Goal: Task Accomplishment & Management: Complete application form

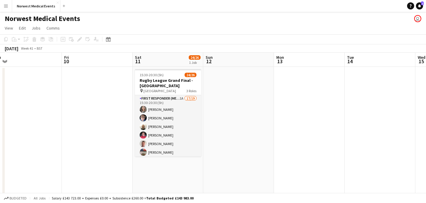
scroll to position [0, 234]
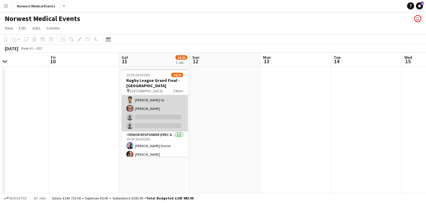
click at [162, 115] on app-card-role "First Responder (Medical) 1A 17/19 15:30-20:30 (5h) [PERSON_NAME] [PERSON_NAME]…" at bounding box center [154, 44] width 66 height 174
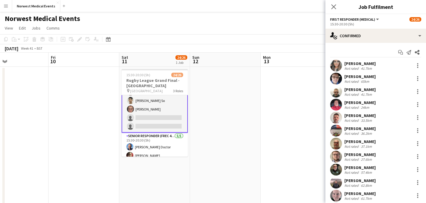
scroll to position [139, 0]
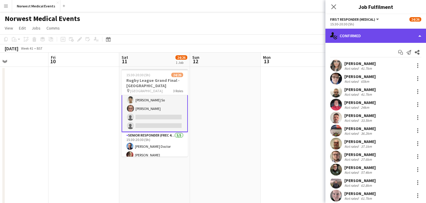
click at [365, 41] on div "single-neutral-actions-check-2 Confirmed" at bounding box center [375, 36] width 101 height 14
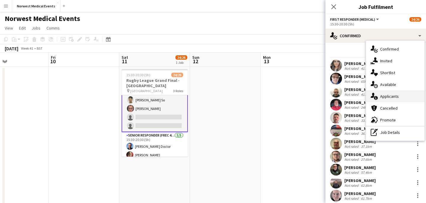
click at [386, 97] on span "Applicants" at bounding box center [389, 96] width 19 height 5
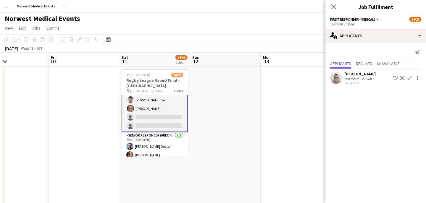
click at [409, 79] on app-icon "Confirm" at bounding box center [409, 78] width 5 height 5
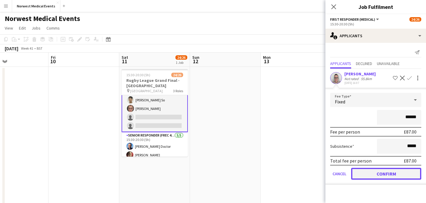
click at [382, 175] on button "Confirm" at bounding box center [386, 174] width 70 height 12
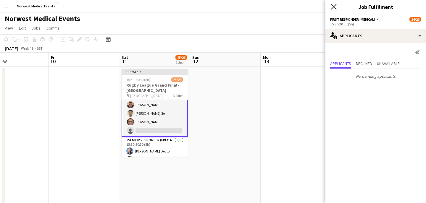
click at [334, 5] on icon "Close pop-in" at bounding box center [333, 7] width 6 height 6
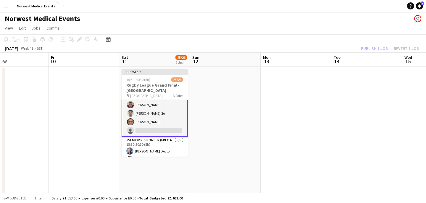
click at [368, 49] on div "Publish 1 job Revert 1 job" at bounding box center [390, 49] width 72 height 8
click at [368, 49] on button "Publish 1 job" at bounding box center [374, 49] width 32 height 8
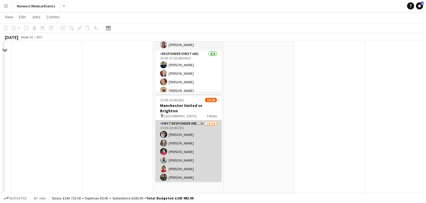
scroll to position [78, 0]
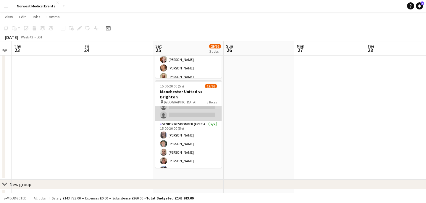
click at [196, 110] on app-card-role "First Responder (Medical) 2A 13/19 15:00-20:00 (5h) [PERSON_NAME] [PERSON_NAME]…" at bounding box center [188, 33] width 66 height 174
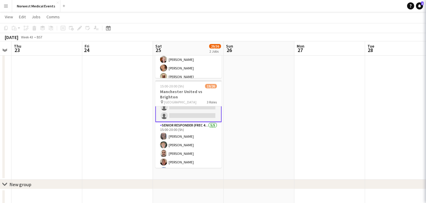
scroll to position [161, 0]
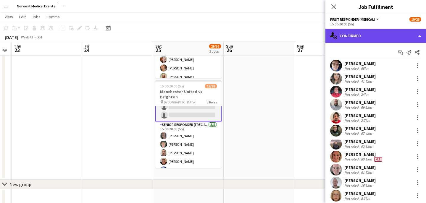
click at [374, 36] on div "single-neutral-actions-check-2 Confirmed" at bounding box center [375, 36] width 101 height 14
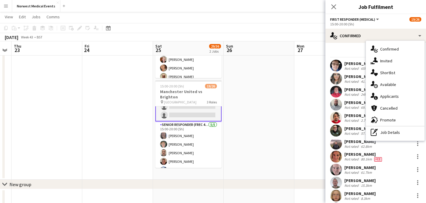
click at [395, 95] on span "Applicants" at bounding box center [389, 96] width 19 height 5
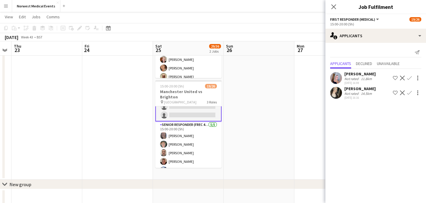
click at [409, 76] on app-icon "Confirm" at bounding box center [409, 78] width 5 height 5
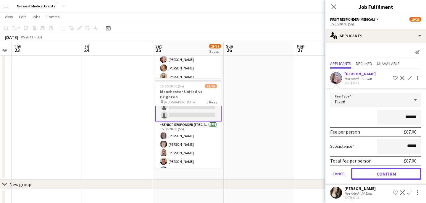
click at [388, 171] on button "Confirm" at bounding box center [386, 174] width 70 height 12
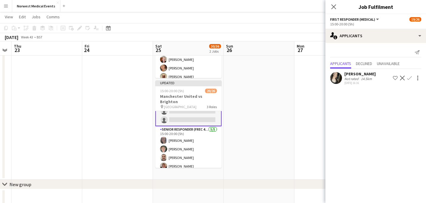
click at [409, 78] on app-icon "Confirm" at bounding box center [409, 78] width 5 height 5
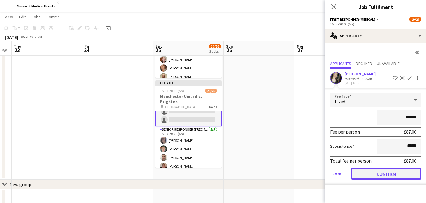
click at [381, 175] on button "Confirm" at bounding box center [386, 174] width 70 height 12
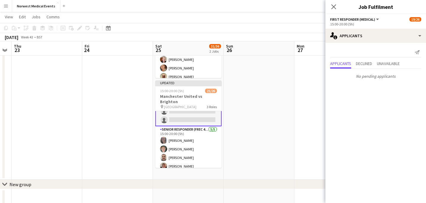
click at [334, 9] on app-icon "Close pop-in" at bounding box center [333, 6] width 7 height 7
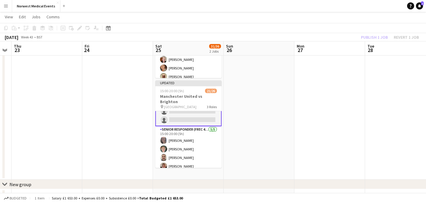
click at [372, 36] on div "Publish 1 job Revert 1 job" at bounding box center [390, 37] width 72 height 8
click at [373, 37] on button "Publish 1 job" at bounding box center [374, 37] width 32 height 8
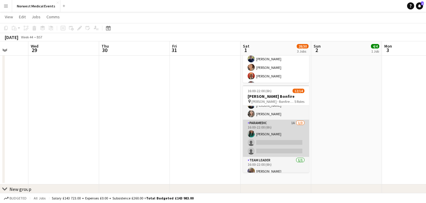
scroll to position [111, 0]
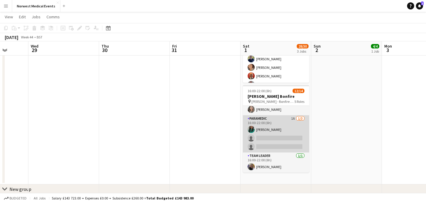
click at [280, 131] on app-card-role "Paramedic 1A [DATE] 16:00-22:00 (6h) [PERSON_NAME] single-neutral-actions singl…" at bounding box center [276, 133] width 66 height 37
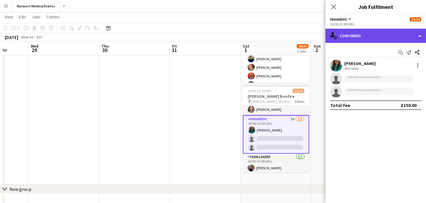
click at [389, 41] on div "single-neutral-actions-check-2 Confirmed" at bounding box center [375, 36] width 101 height 14
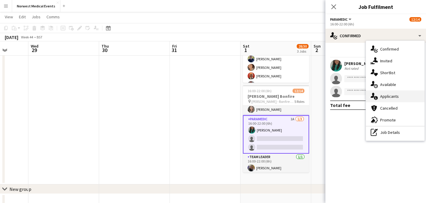
click at [394, 95] on span "Applicants" at bounding box center [389, 96] width 19 height 5
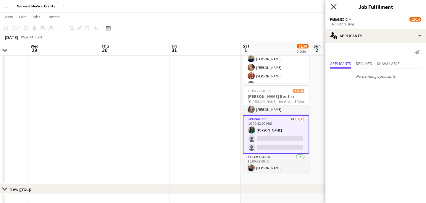
click at [334, 6] on icon "Close pop-in" at bounding box center [333, 7] width 6 height 6
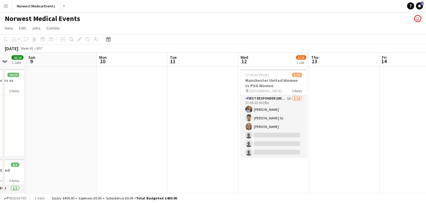
scroll to position [0, 268]
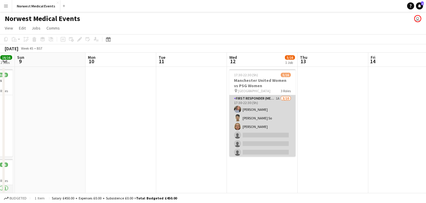
click at [267, 126] on app-card-role "First Responder (Medical) 1A [DATE] 17:30-22:30 (5h) [PERSON_NAME] [PERSON_NAME…" at bounding box center [262, 143] width 66 height 97
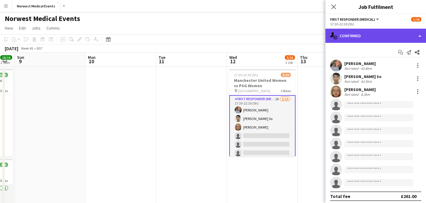
click at [372, 37] on div "single-neutral-actions-check-2 Confirmed" at bounding box center [375, 36] width 101 height 14
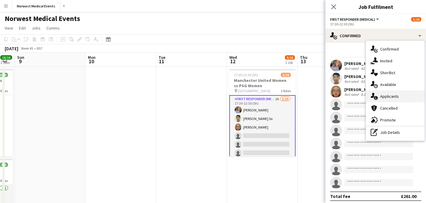
click at [394, 97] on span "Applicants" at bounding box center [389, 96] width 19 height 5
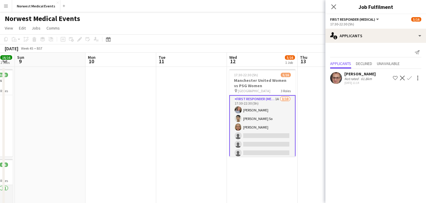
click at [409, 78] on app-icon "Confirm" at bounding box center [409, 78] width 5 height 5
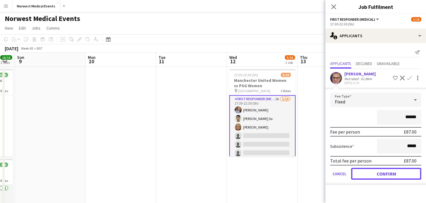
click at [383, 174] on button "Confirm" at bounding box center [386, 174] width 70 height 12
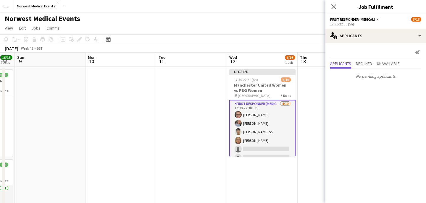
click at [335, 6] on icon at bounding box center [333, 6] width 5 height 5
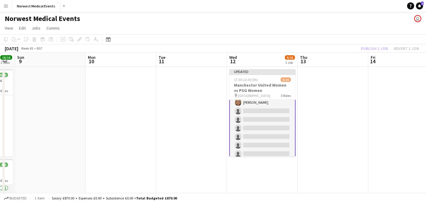
scroll to position [72, 0]
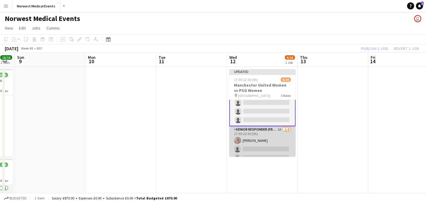
click at [271, 134] on app-card-role "Senior Responder (FREC 4 or Above) 1A [DATE] 17:30-22:30 (5h) [PERSON_NAME] sin…" at bounding box center [262, 149] width 66 height 46
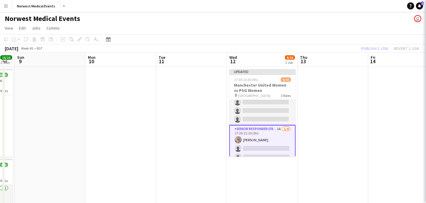
scroll to position [72, 0]
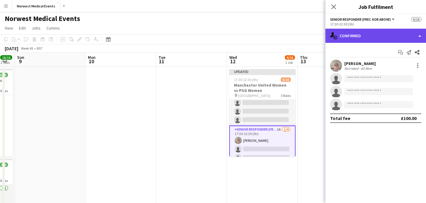
click at [382, 37] on div "single-neutral-actions-check-2 Confirmed" at bounding box center [375, 36] width 101 height 14
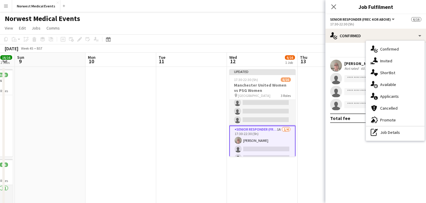
click at [390, 95] on span "Applicants" at bounding box center [389, 96] width 19 height 5
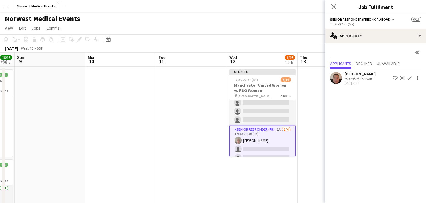
click at [410, 79] on app-icon "Confirm" at bounding box center [409, 78] width 5 height 5
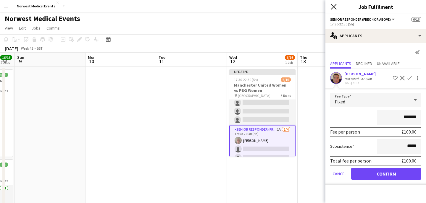
click at [335, 8] on icon "Close pop-in" at bounding box center [333, 7] width 6 height 6
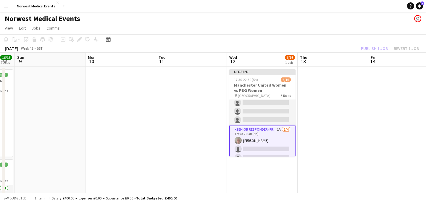
click at [377, 48] on div "Publish 1 job Revert 1 job" at bounding box center [390, 49] width 72 height 8
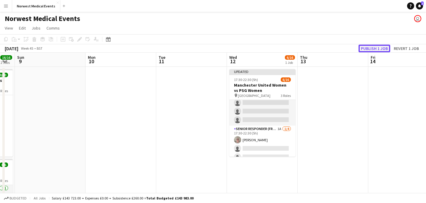
click at [376, 48] on button "Publish 1 job" at bounding box center [374, 49] width 32 height 8
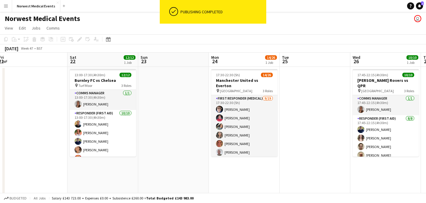
scroll to position [0, 294]
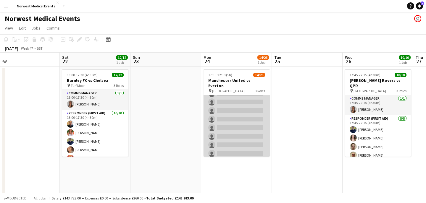
click at [237, 112] on app-card-role "First Responder (Medical) [DATE] 17:30-22:30 (5h) [PERSON_NAME] [PERSON_NAME] […" at bounding box center [236, 72] width 66 height 174
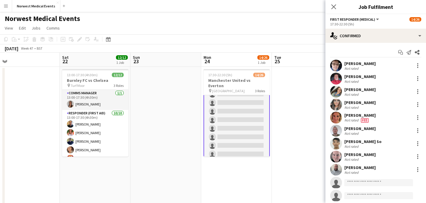
scroll to position [111, 0]
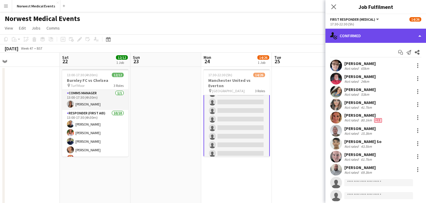
click at [391, 31] on div "single-neutral-actions-check-2 Confirmed" at bounding box center [375, 36] width 101 height 14
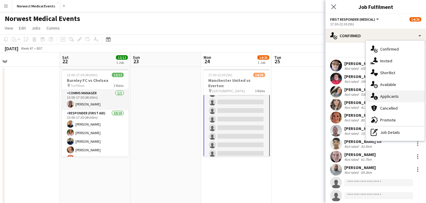
click at [395, 98] on span "Applicants" at bounding box center [389, 96] width 19 height 5
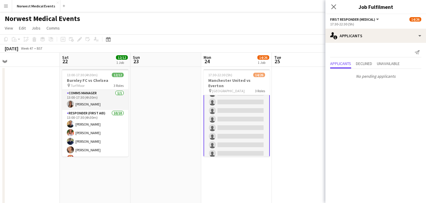
click at [329, 6] on div "Close pop-in" at bounding box center [333, 7] width 17 height 14
click at [333, 6] on icon at bounding box center [333, 7] width 6 height 6
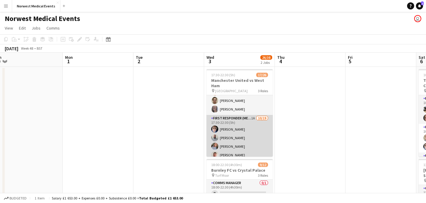
scroll to position [0, 0]
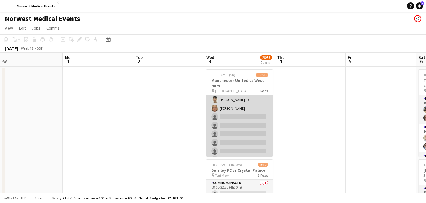
click at [241, 127] on app-card-role "First Responder (Medical) 1A [DATE] 17:30-22:30 (5h) [PERSON_NAME] [PERSON_NAME…" at bounding box center [239, 104] width 66 height 174
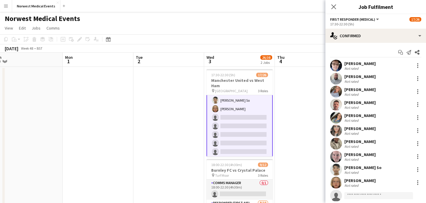
scroll to position [133, 0]
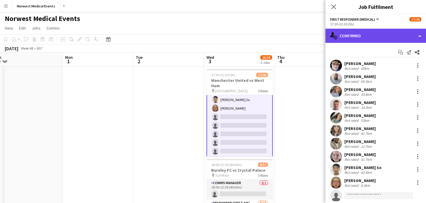
click at [373, 36] on div "single-neutral-actions-check-2 Confirmed" at bounding box center [375, 36] width 101 height 14
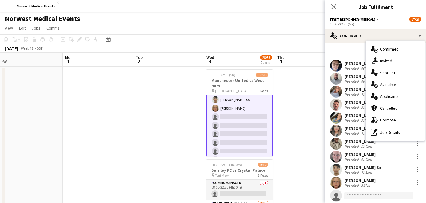
click at [394, 97] on span "Applicants" at bounding box center [389, 96] width 19 height 5
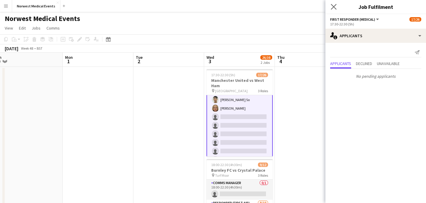
click at [334, 10] on app-icon "Close pop-in" at bounding box center [333, 7] width 9 height 9
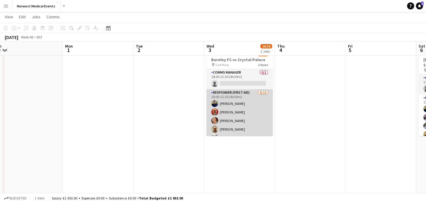
scroll to position [71, 0]
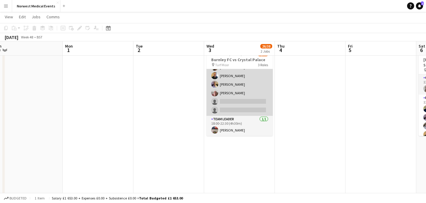
click at [244, 102] on app-card-role "Responder (First Aid) [DATE] 18:00-22:30 (4h30m) [PERSON_NAME] [PERSON_NAME] [P…" at bounding box center [239, 67] width 66 height 97
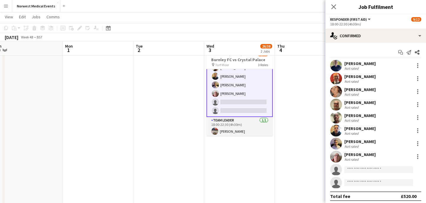
scroll to position [71, 0]
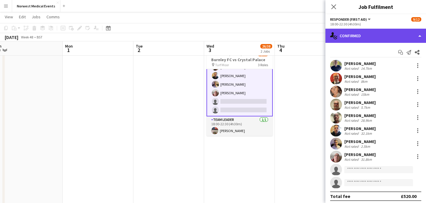
click at [364, 34] on div "single-neutral-actions-check-2 Confirmed" at bounding box center [375, 36] width 101 height 14
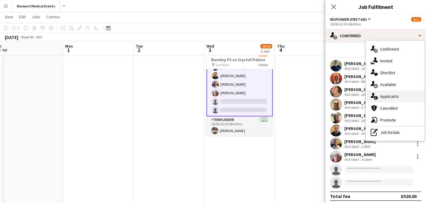
click at [392, 95] on span "Applicants" at bounding box center [389, 96] width 19 height 5
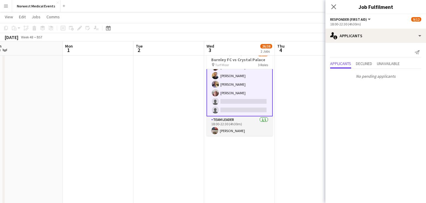
click at [335, 5] on icon "Close pop-in" at bounding box center [333, 6] width 5 height 5
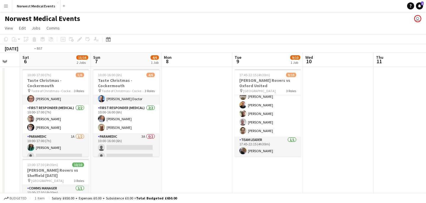
scroll to position [0, 225]
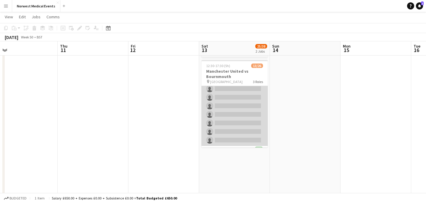
click at [240, 108] on app-card-role "First Responder (Medical) [DATE] 12:30-17:30 (5h) [PERSON_NAME] [PERSON_NAME] […" at bounding box center [234, 59] width 66 height 174
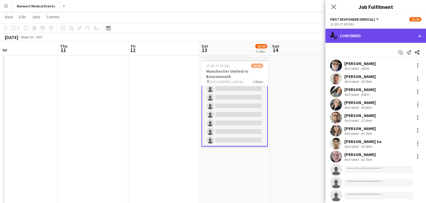
click at [372, 32] on div "single-neutral-actions-check-2 Confirmed" at bounding box center [375, 36] width 101 height 14
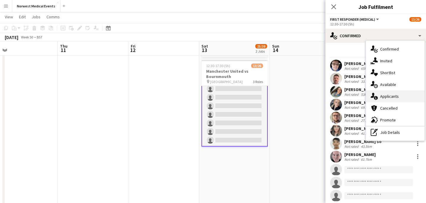
click at [394, 97] on span "Applicants" at bounding box center [389, 96] width 19 height 5
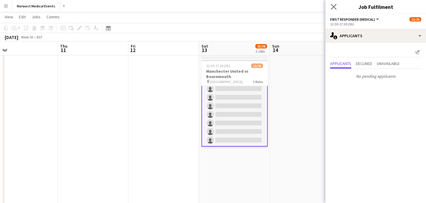
click at [336, 8] on app-icon "Close pop-in" at bounding box center [333, 7] width 9 height 9
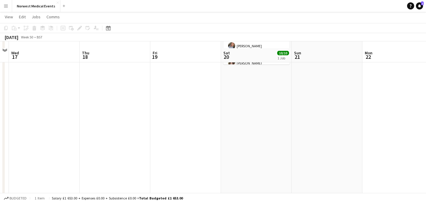
scroll to position [28, 0]
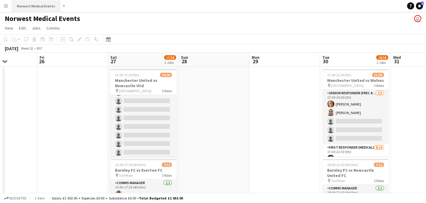
click at [39, 8] on button "Norwest Medical Events Close" at bounding box center [36, 6] width 48 height 12
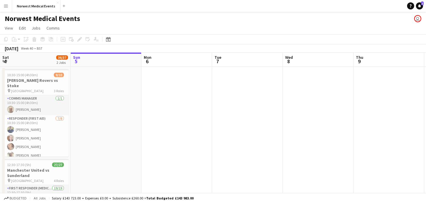
click at [7, 4] on app-icon "Menu" at bounding box center [6, 6] width 5 height 5
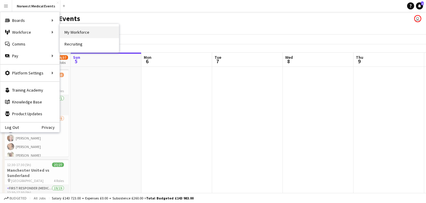
click at [79, 35] on link "My Workforce" at bounding box center [89, 32] width 59 height 12
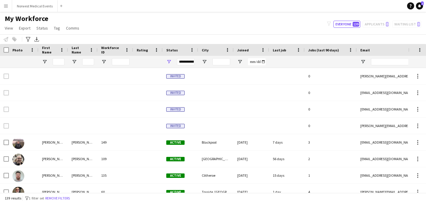
click at [4, 7] on app-icon "Menu" at bounding box center [6, 6] width 5 height 5
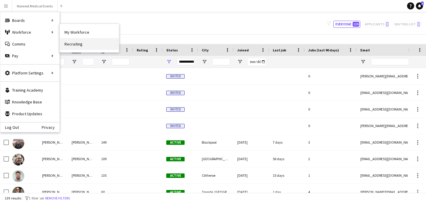
click at [87, 49] on link "Recruiting" at bounding box center [89, 44] width 59 height 12
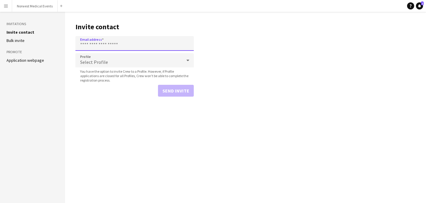
click at [98, 46] on input "Email address" at bounding box center [134, 43] width 118 height 15
paste input "**********"
type input "**********"
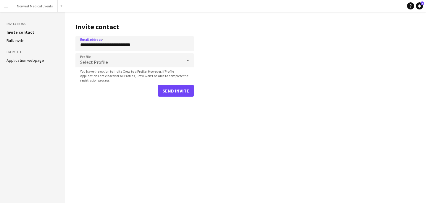
click at [144, 61] on div "Select Profile" at bounding box center [128, 60] width 106 height 14
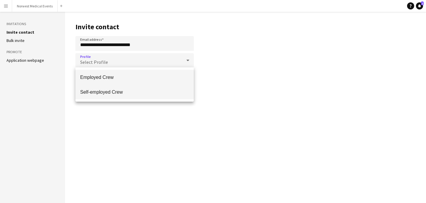
click at [128, 88] on mat-option "Self-employed Crew" at bounding box center [134, 92] width 118 height 15
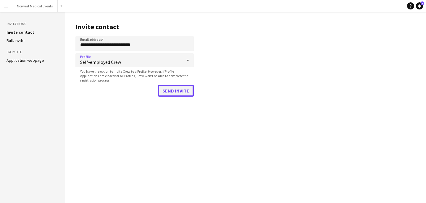
click at [179, 91] on button "Send invite" at bounding box center [176, 91] width 36 height 12
